Goal: Information Seeking & Learning: Learn about a topic

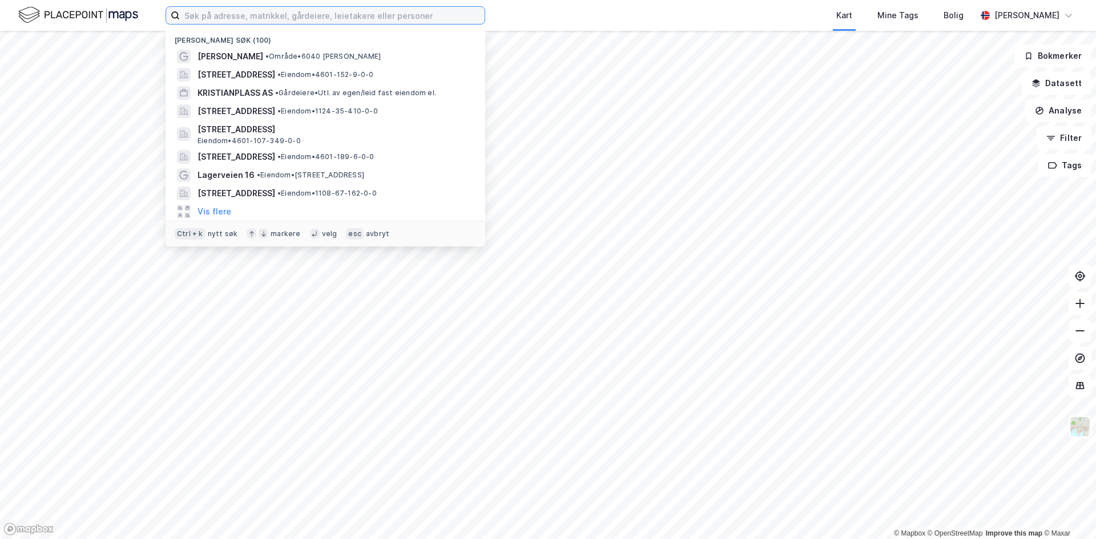
click at [350, 15] on input at bounding box center [332, 15] width 305 height 17
paste input "[PERSON_NAME][STREET_ADDRESS]"
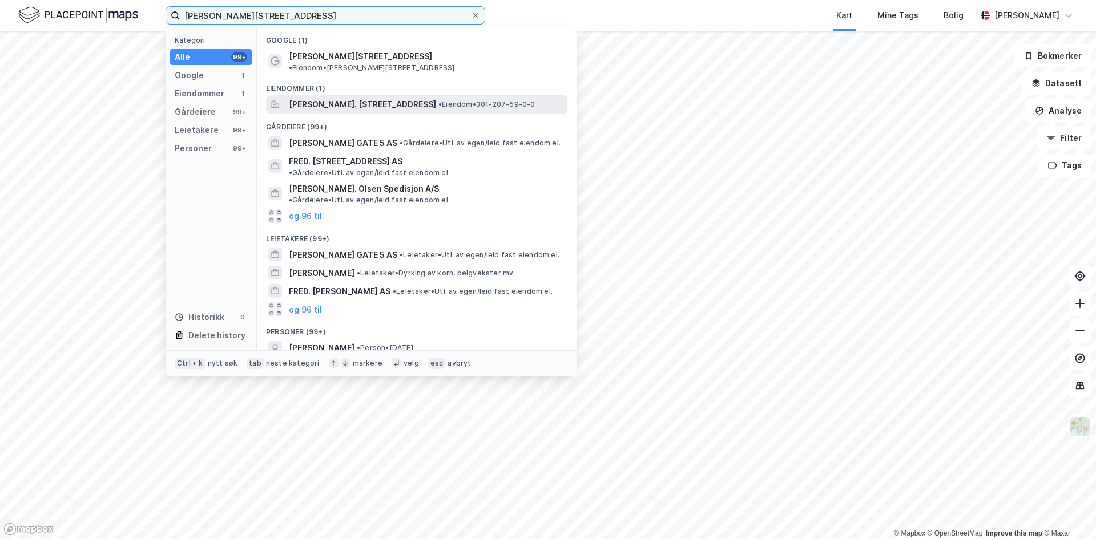
type input "[PERSON_NAME][STREET_ADDRESS]"
click at [354, 98] on span "[PERSON_NAME]. [STREET_ADDRESS]" at bounding box center [362, 105] width 147 height 14
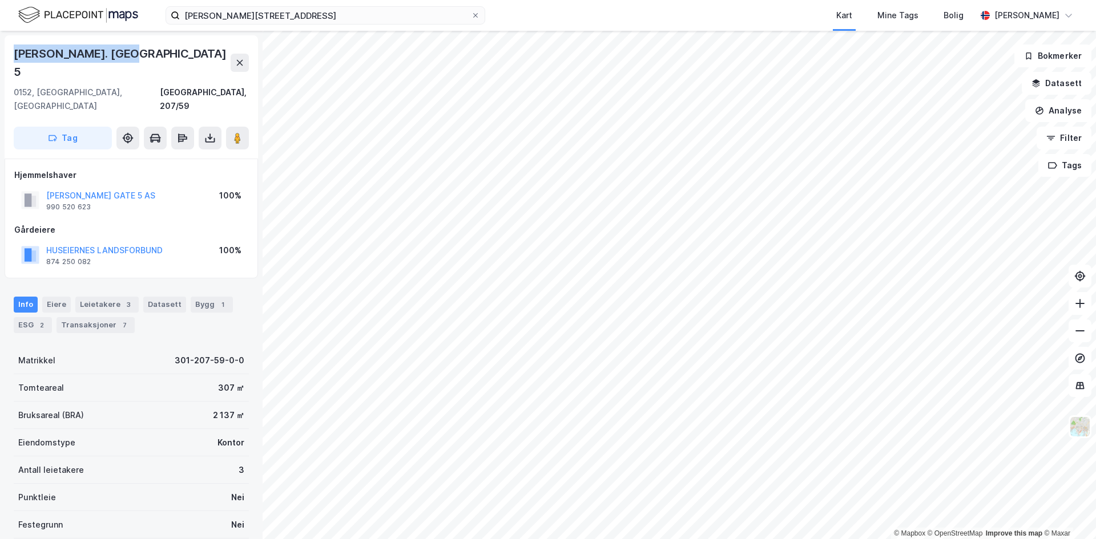
drag, startPoint x: 131, startPoint y: 51, endPoint x: 12, endPoint y: 51, distance: 118.7
click at [12, 51] on div "[PERSON_NAME]. [STREET_ADDRESS]" at bounding box center [131, 96] width 253 height 123
copy div "[PERSON_NAME]. [GEOGRAPHIC_DATA] 5"
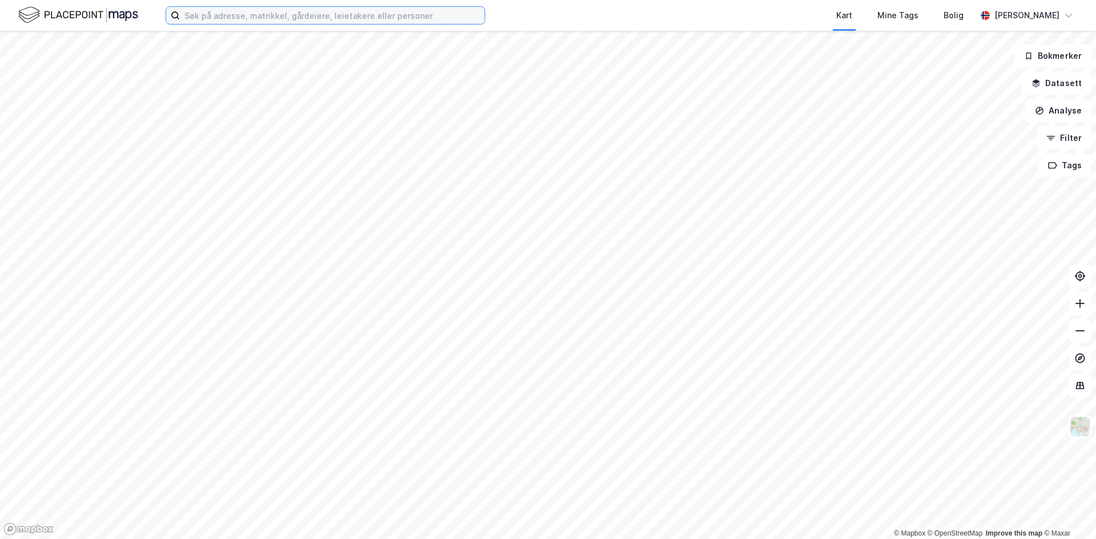
click at [231, 10] on input at bounding box center [332, 15] width 305 height 17
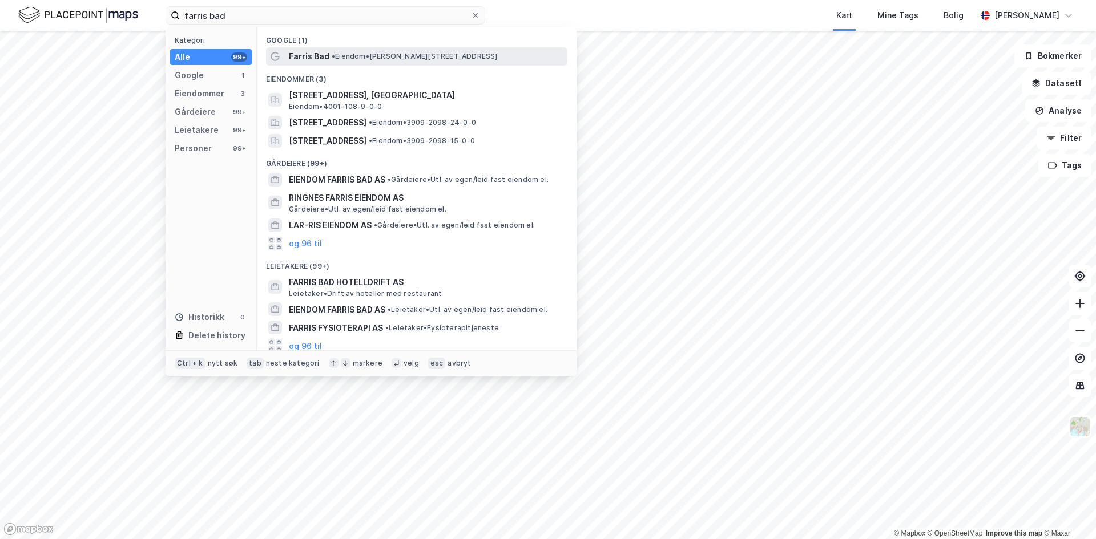
click at [335, 53] on span "•" at bounding box center [333, 56] width 3 height 9
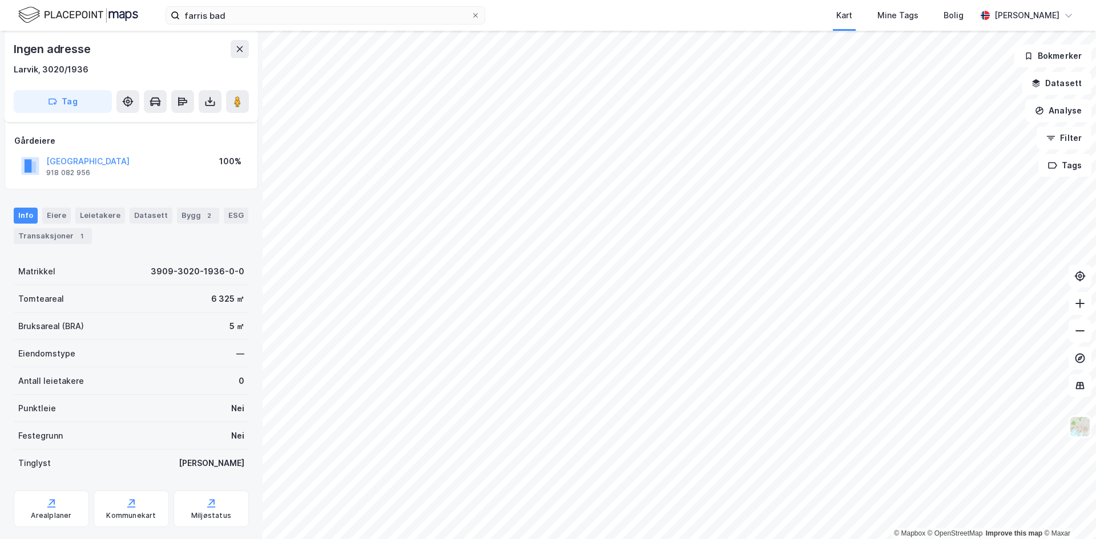
scroll to position [82, 0]
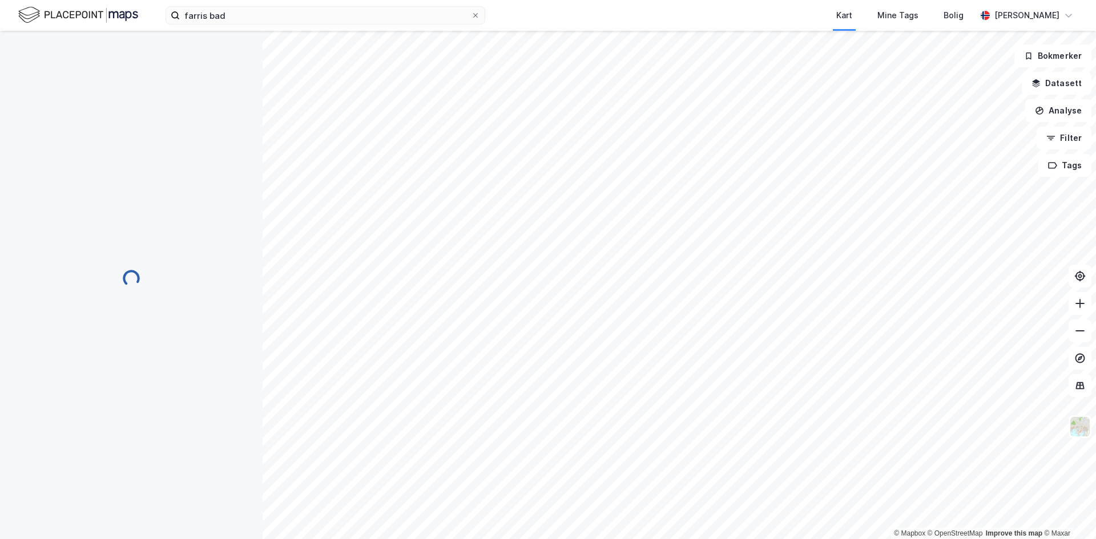
scroll to position [82, 0]
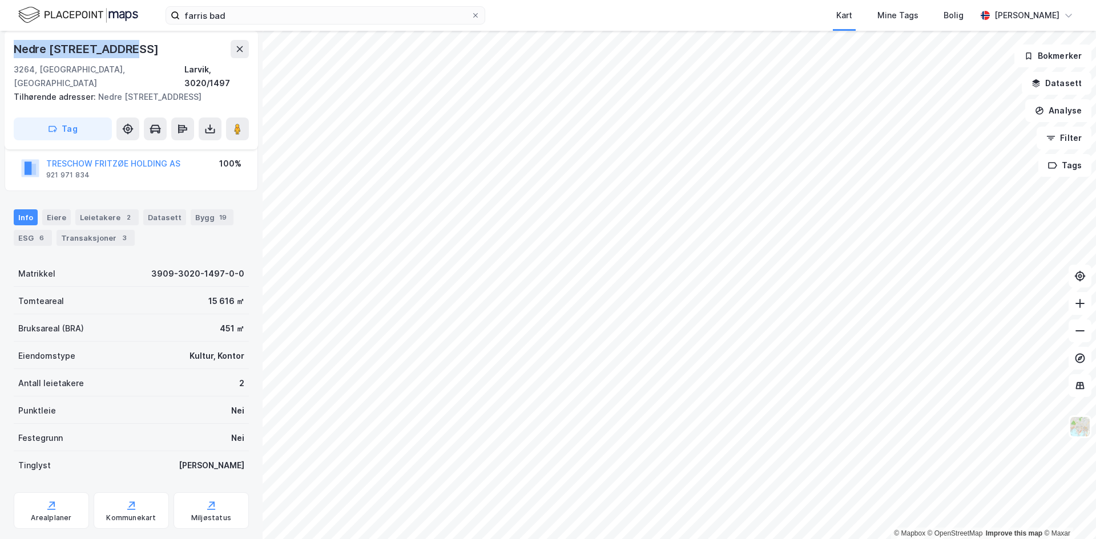
drag, startPoint x: 87, startPoint y: 51, endPoint x: 6, endPoint y: 51, distance: 80.5
click at [6, 51] on div "Nedre Fritzøegate 1 3264, Larvik, Vestfold Larvik, 3020/1497 Tilhørende adresse…" at bounding box center [131, 90] width 253 height 119
copy div "Nedre Fritzøegate 1"
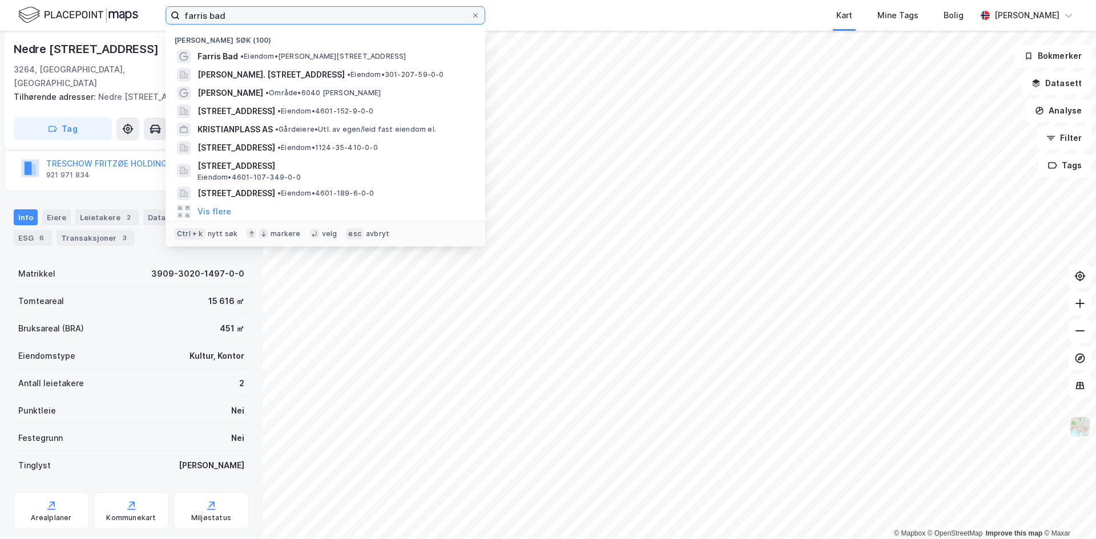
click at [250, 15] on input "farris bad" at bounding box center [325, 15] width 291 height 17
paste input "Kokstadvegen 17"
type input "Kokstadvegen 17"
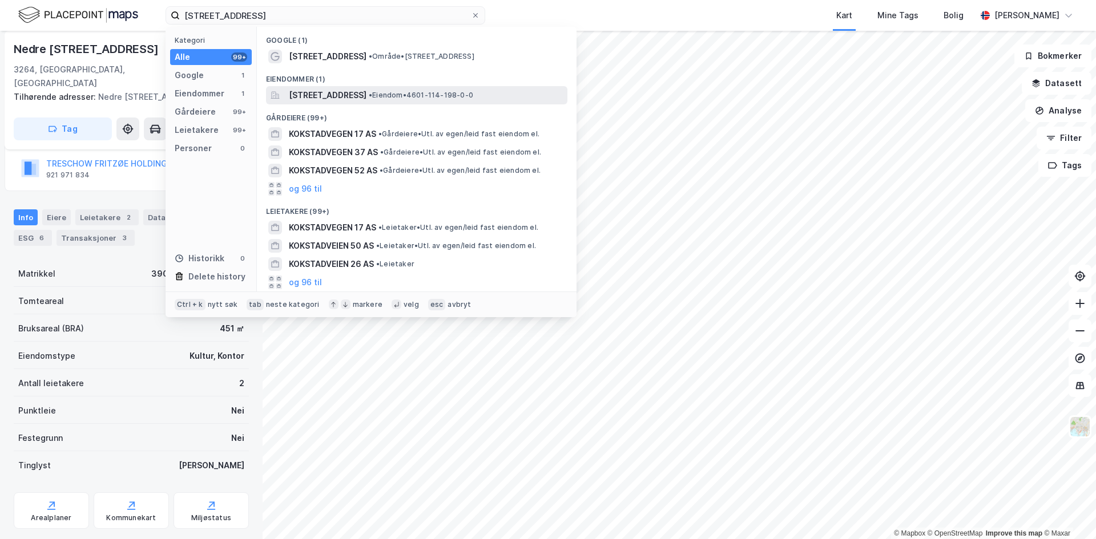
click at [337, 94] on span "Kokstadvegen 17, 5257, KOKSTAD, BERGEN" at bounding box center [328, 95] width 78 height 14
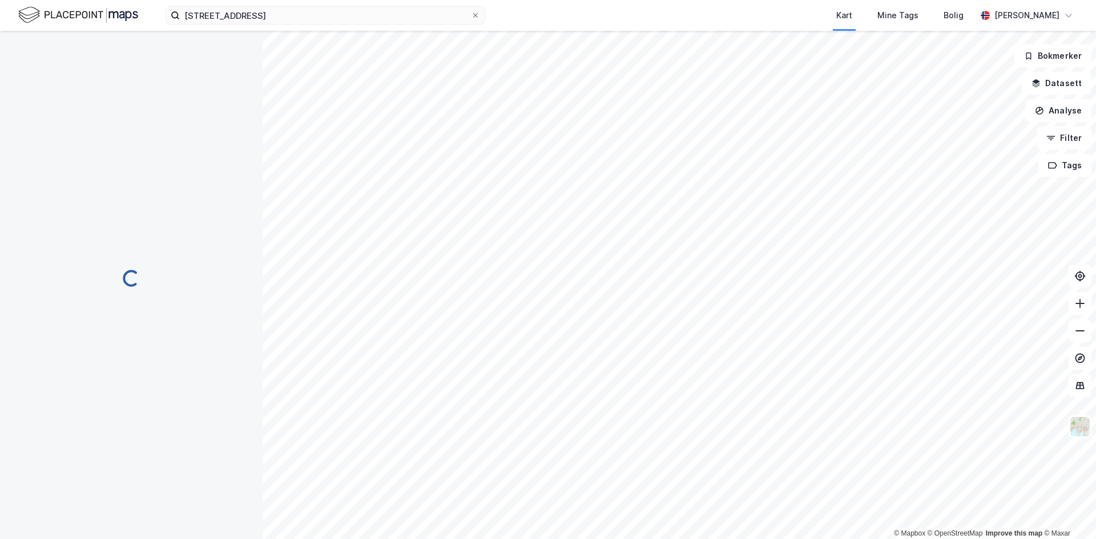
scroll to position [82, 0]
